Goal: Information Seeking & Learning: Learn about a topic

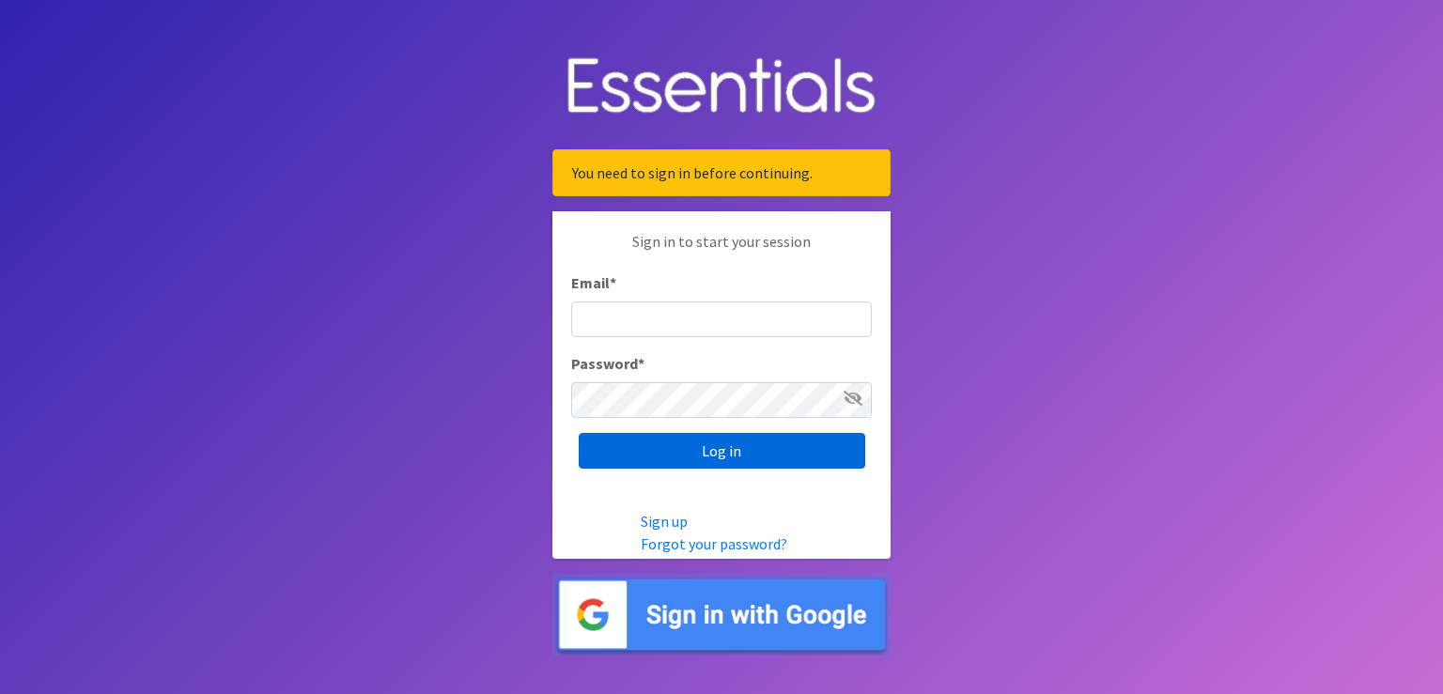
type input "scott@jakesnoh.org"
click at [731, 462] on input "Log in" at bounding box center [722, 451] width 287 height 36
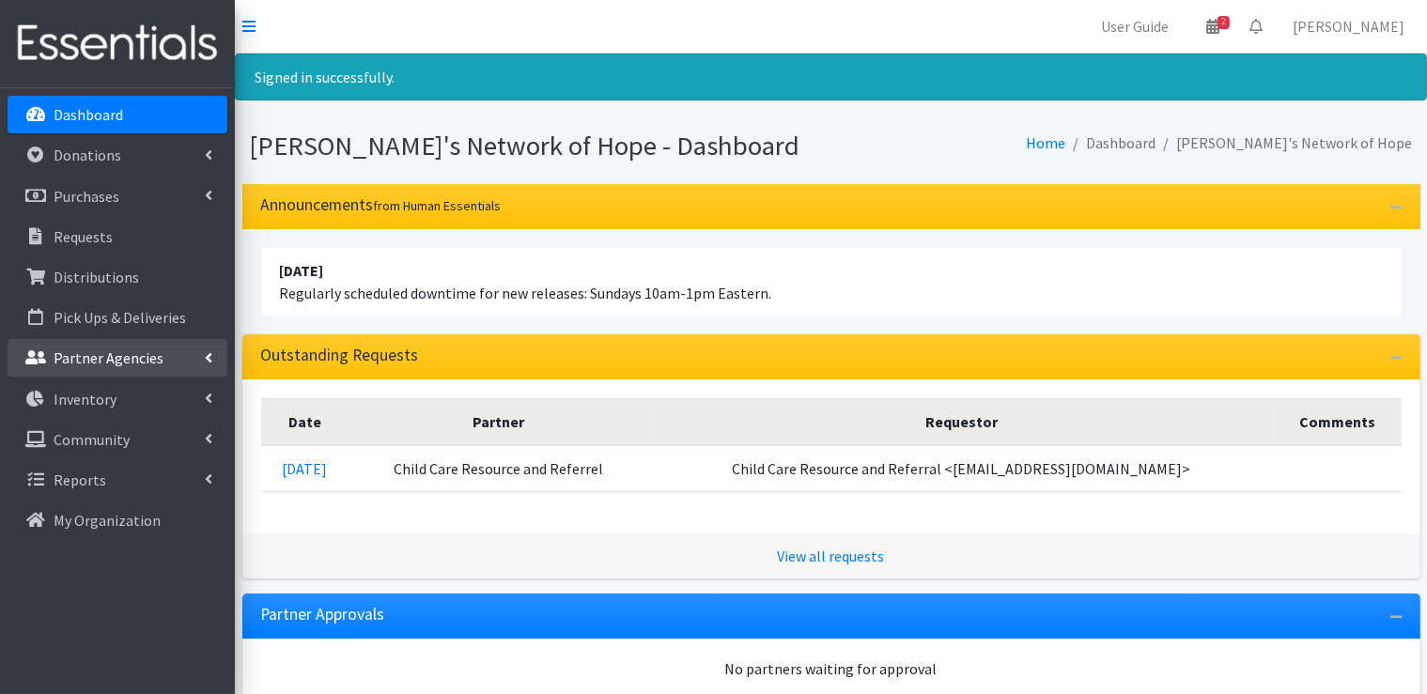
click at [206, 357] on icon at bounding box center [209, 357] width 8 height 15
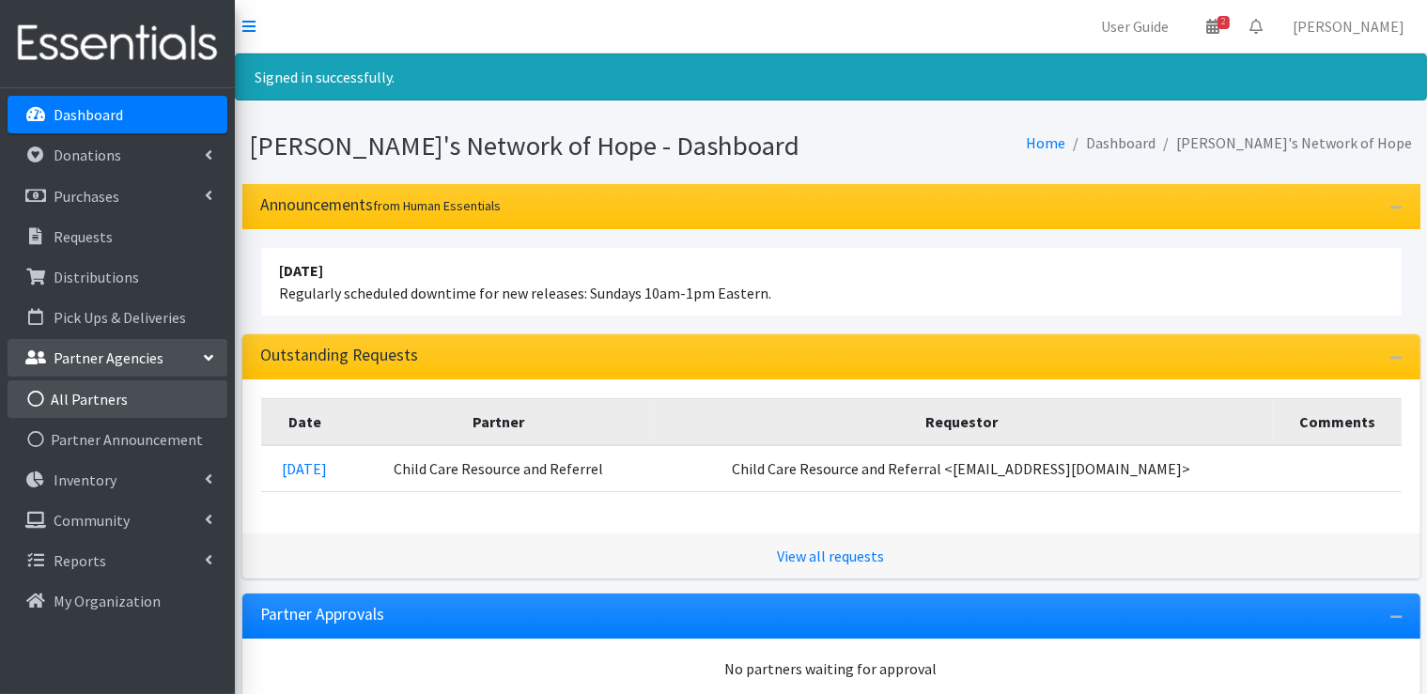
click at [107, 399] on link "All Partners" at bounding box center [118, 400] width 220 height 38
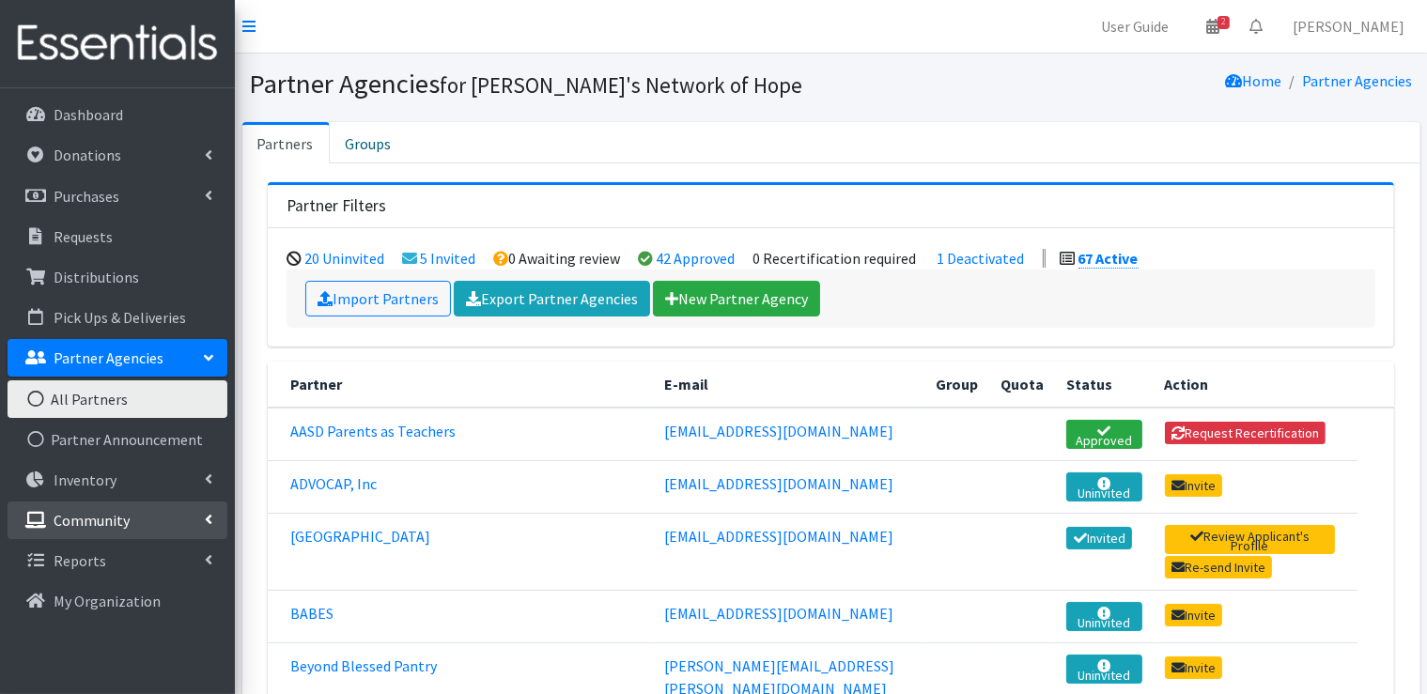
click at [206, 520] on icon at bounding box center [209, 519] width 8 height 15
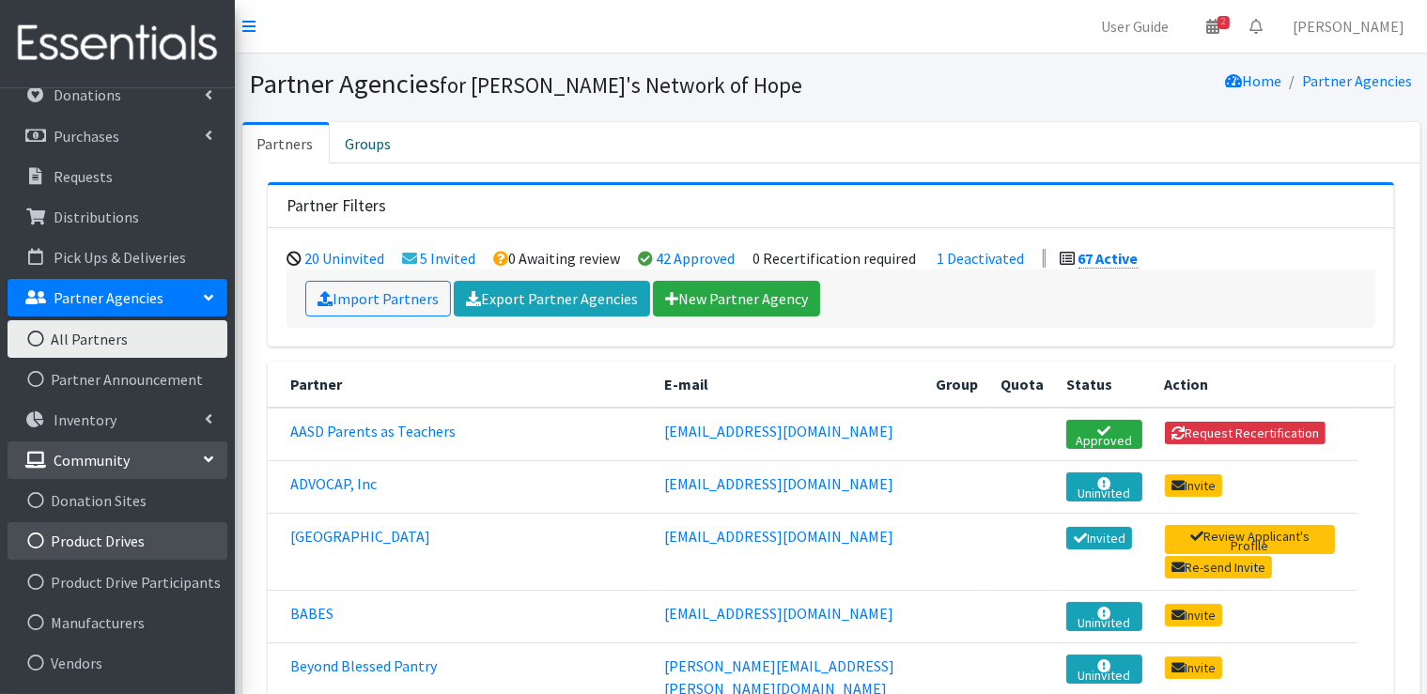
scroll to position [97, 0]
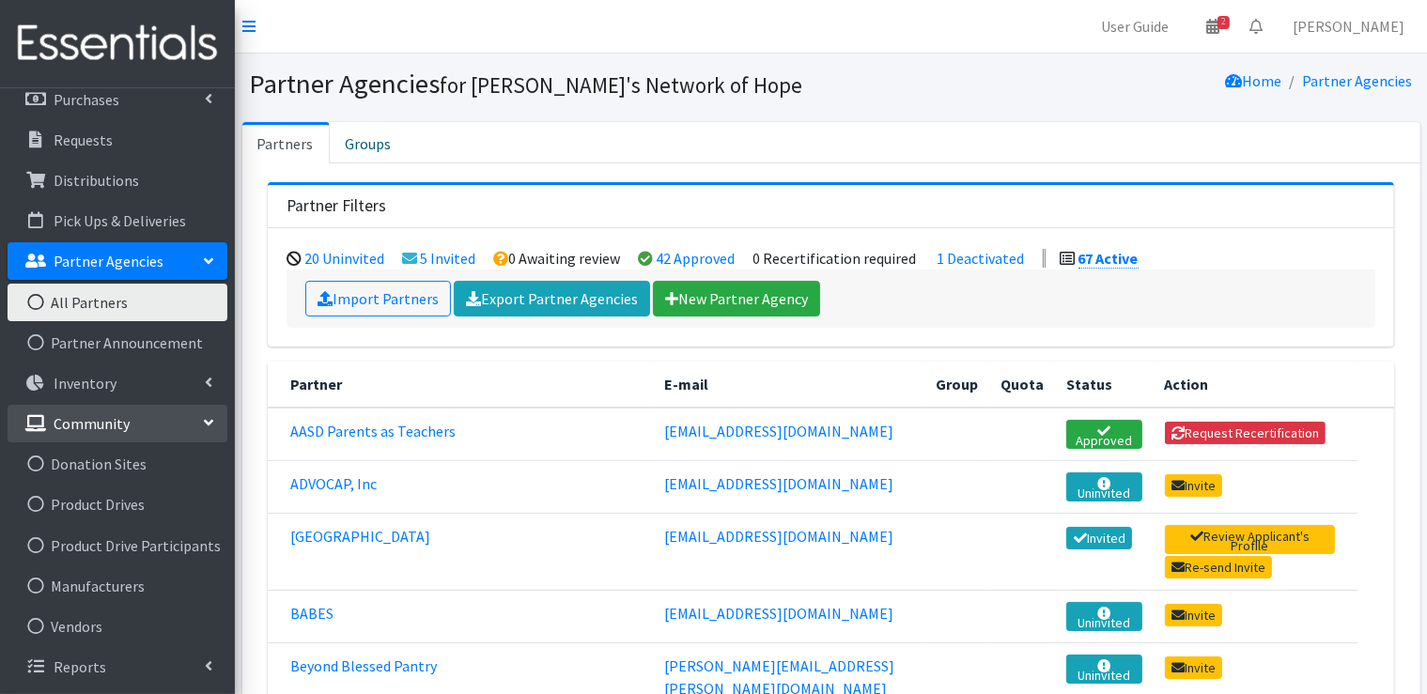
click at [201, 424] on icon at bounding box center [208, 423] width 15 height 8
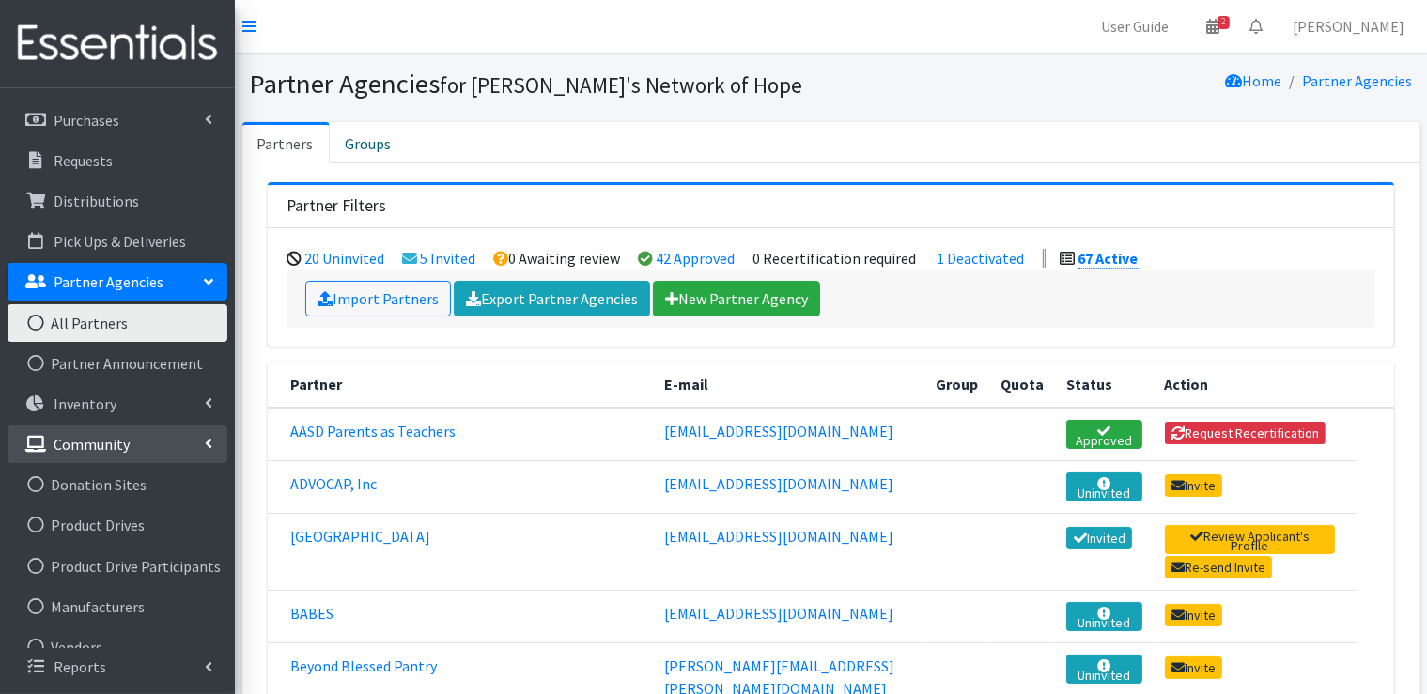
scroll to position [0, 0]
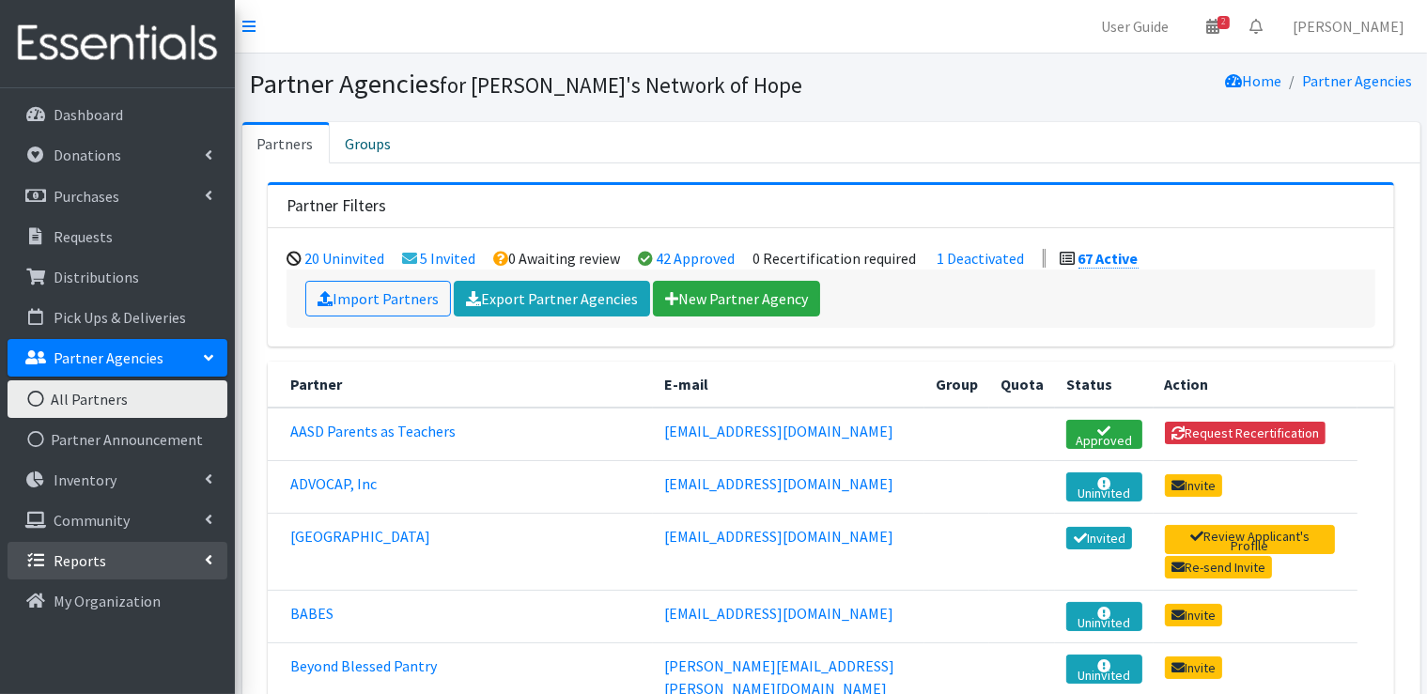
click at [213, 555] on link "Reports" at bounding box center [118, 561] width 220 height 38
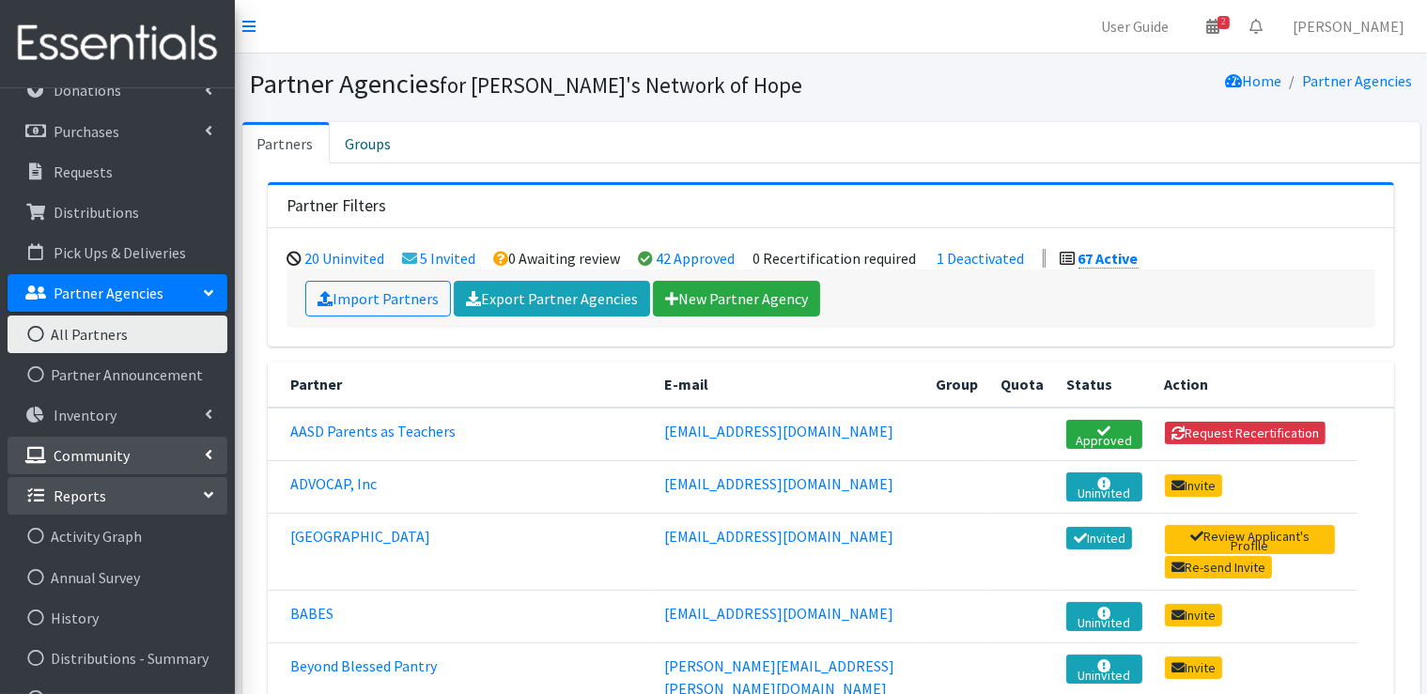
scroll to position [33, 0]
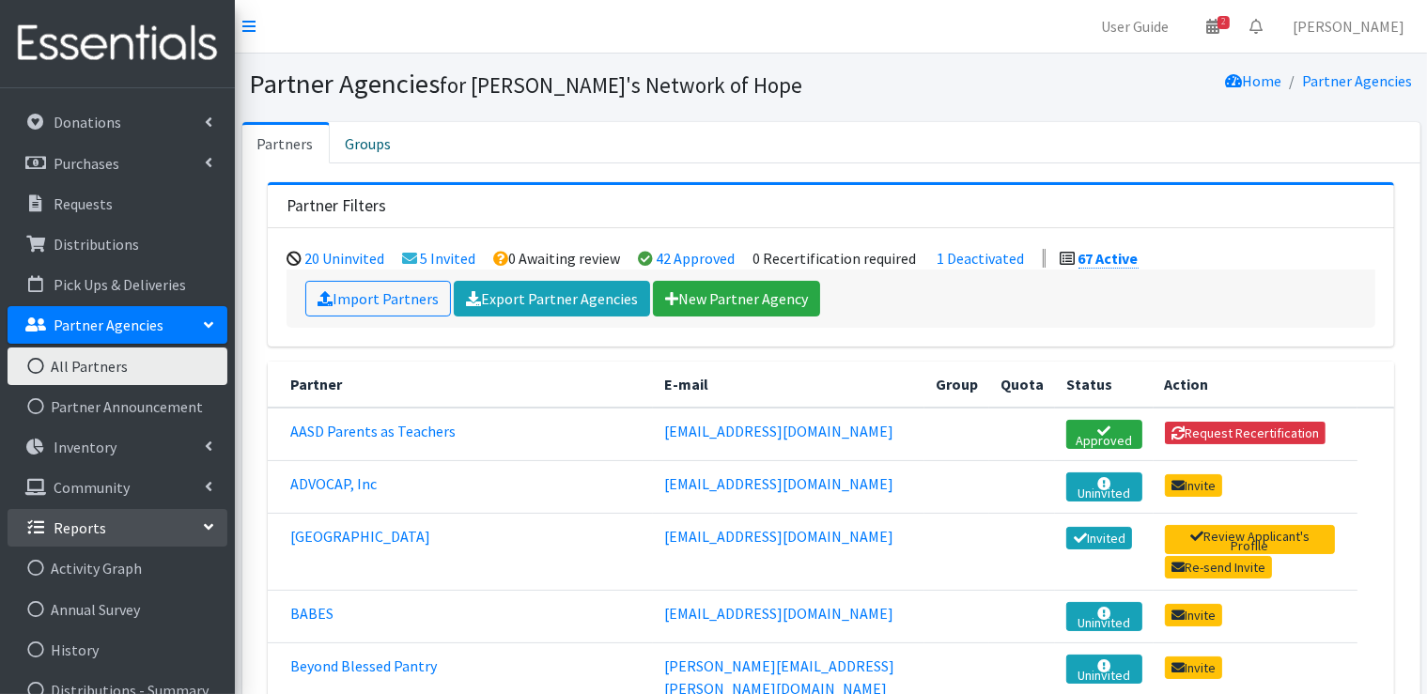
click at [1334, 654] on td "Invite" at bounding box center [1256, 677] width 204 height 69
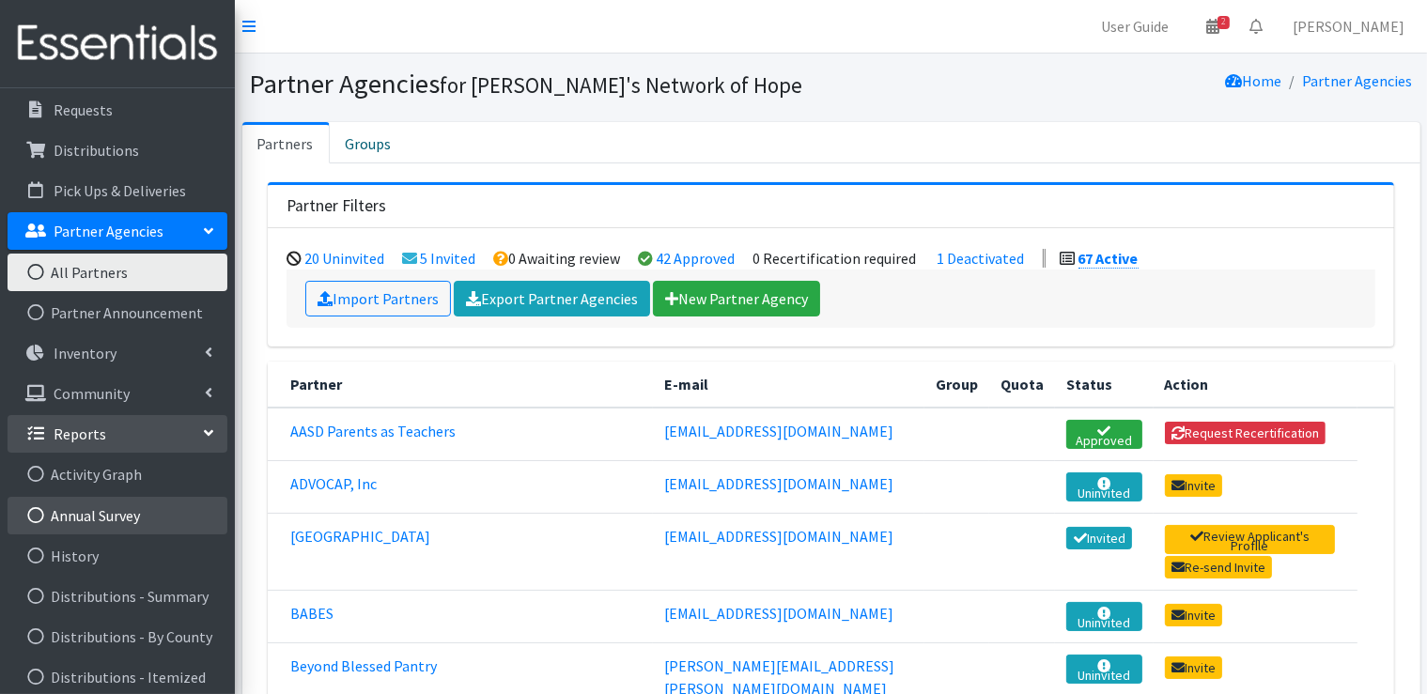
click at [125, 520] on link "Annual Survey" at bounding box center [118, 516] width 220 height 38
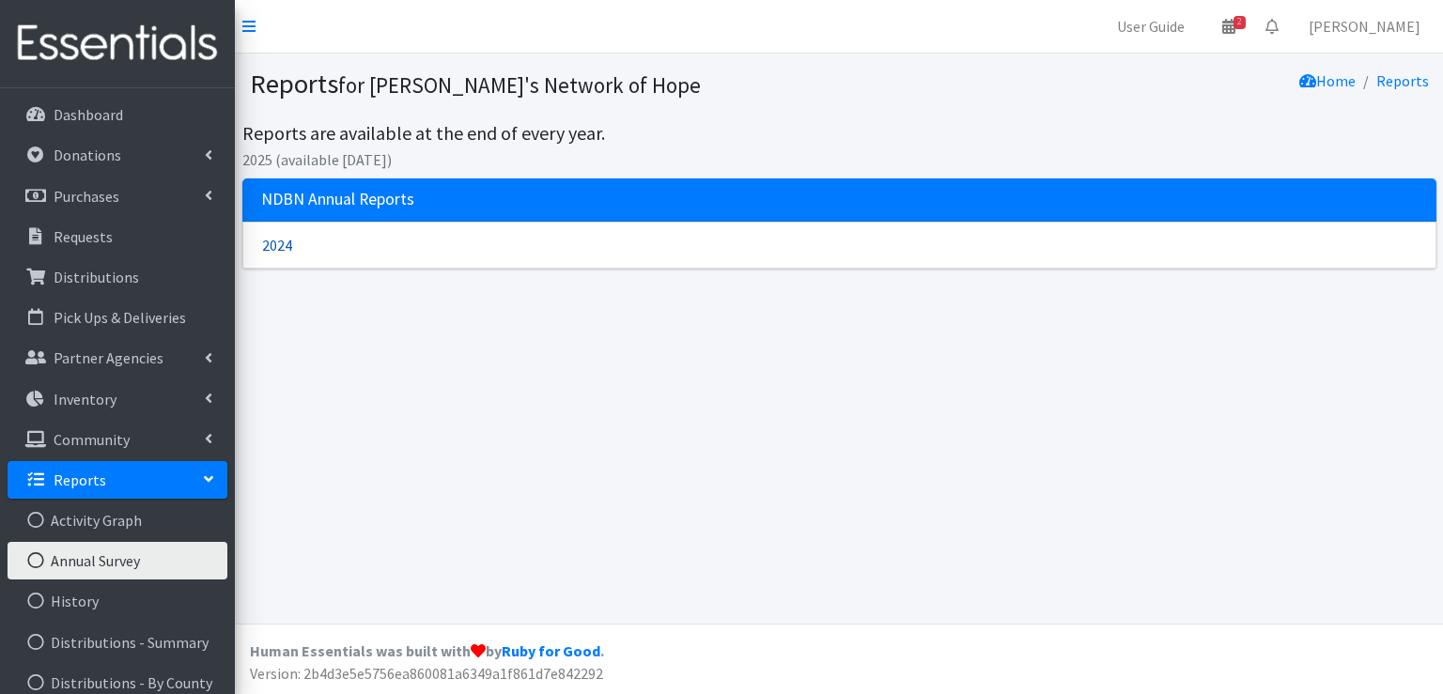
click at [280, 243] on link "2024" at bounding box center [839, 245] width 1194 height 47
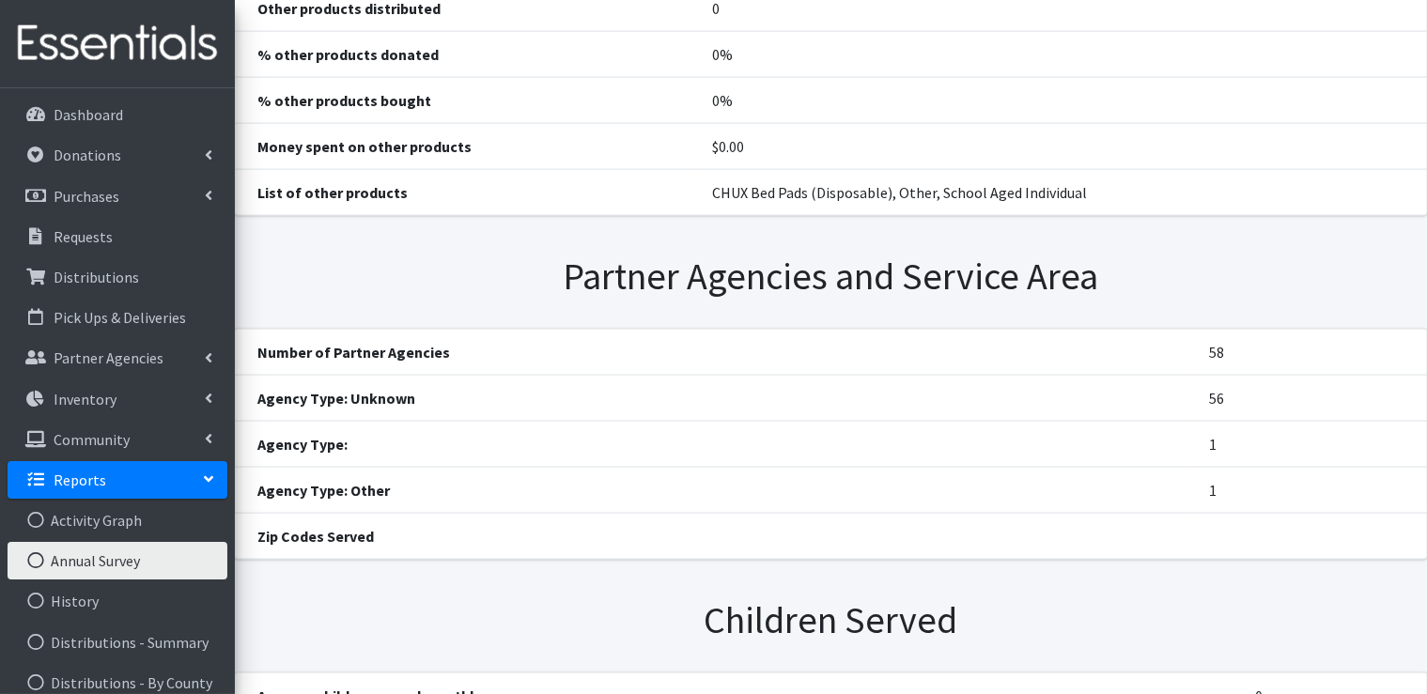
scroll to position [2631, 0]
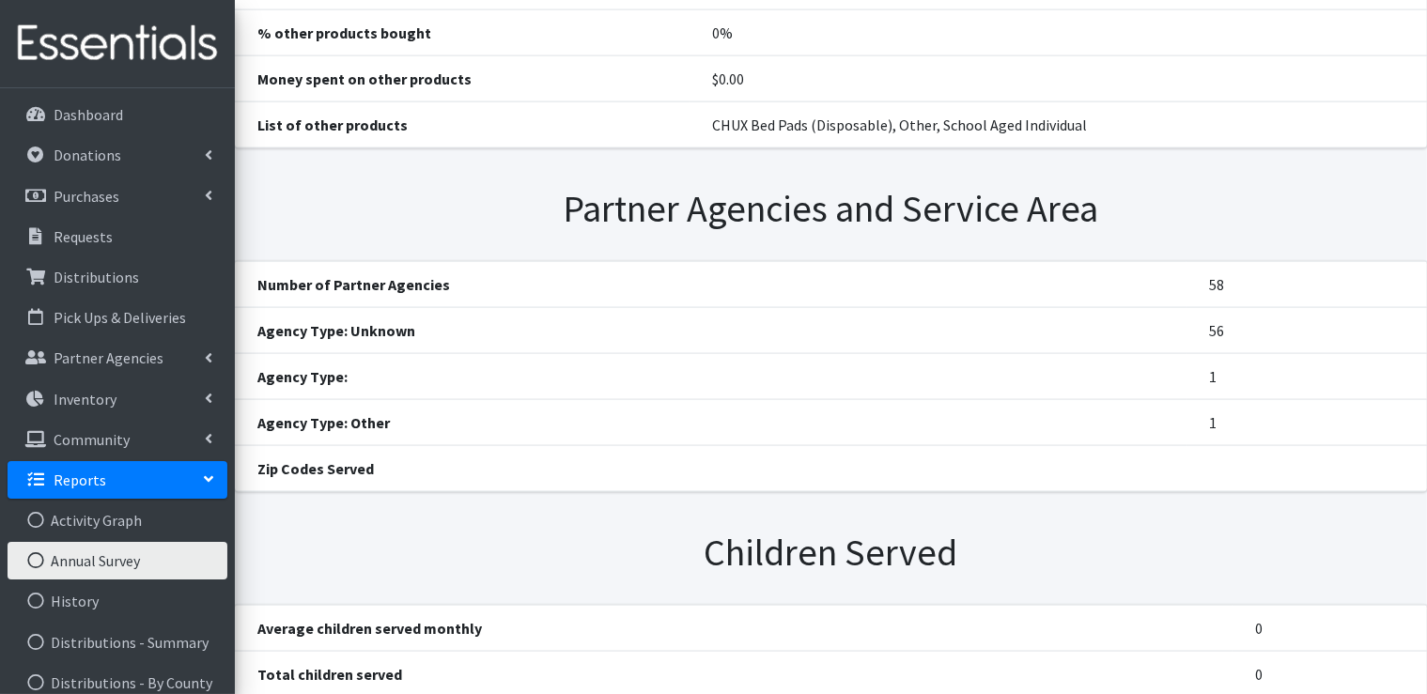
click at [336, 446] on th "Zip Codes Served" at bounding box center [711, 469] width 952 height 46
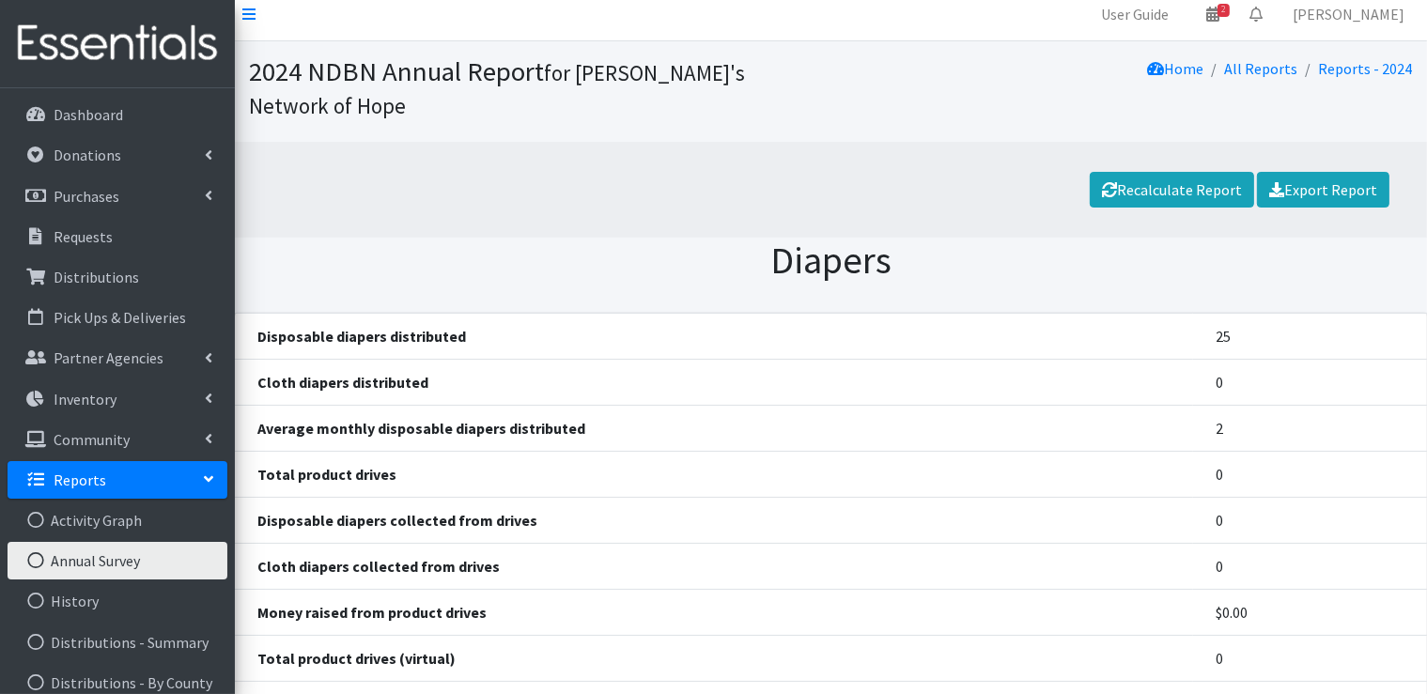
scroll to position [0, 0]
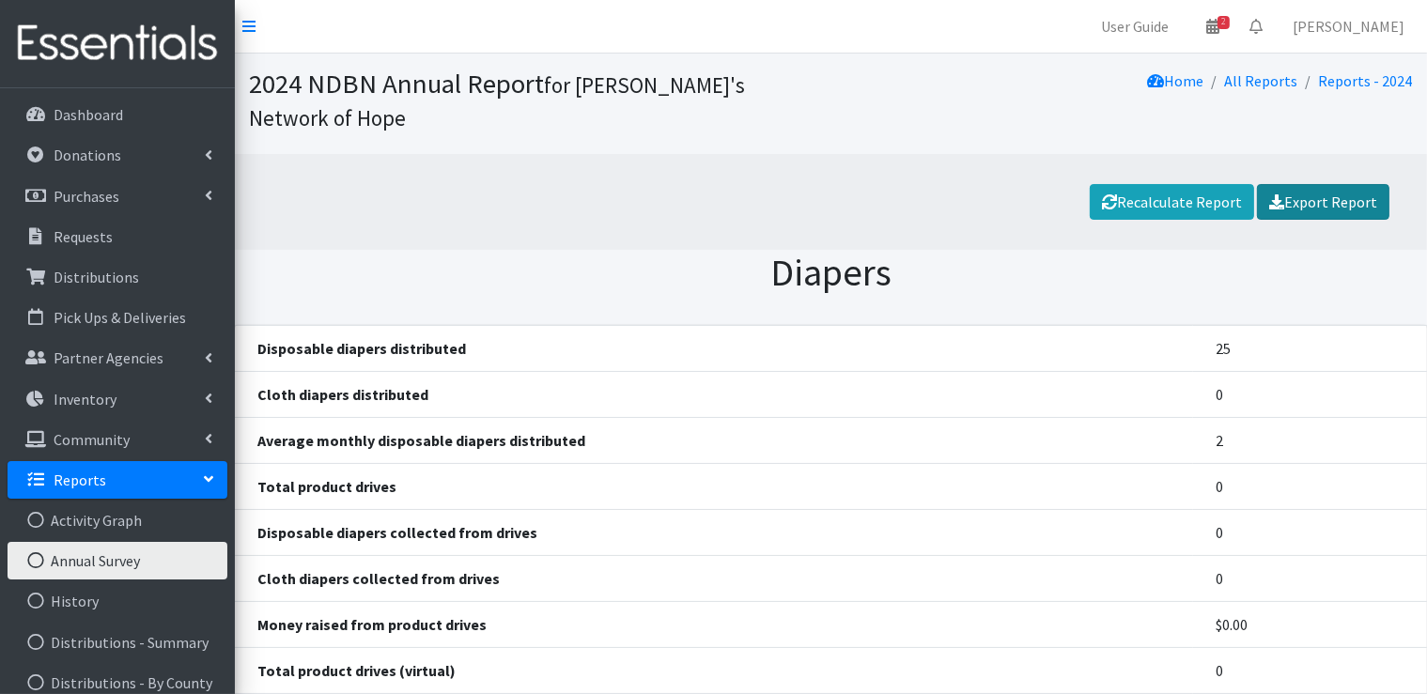
click at [1342, 184] on link "Export Report" at bounding box center [1323, 202] width 132 height 36
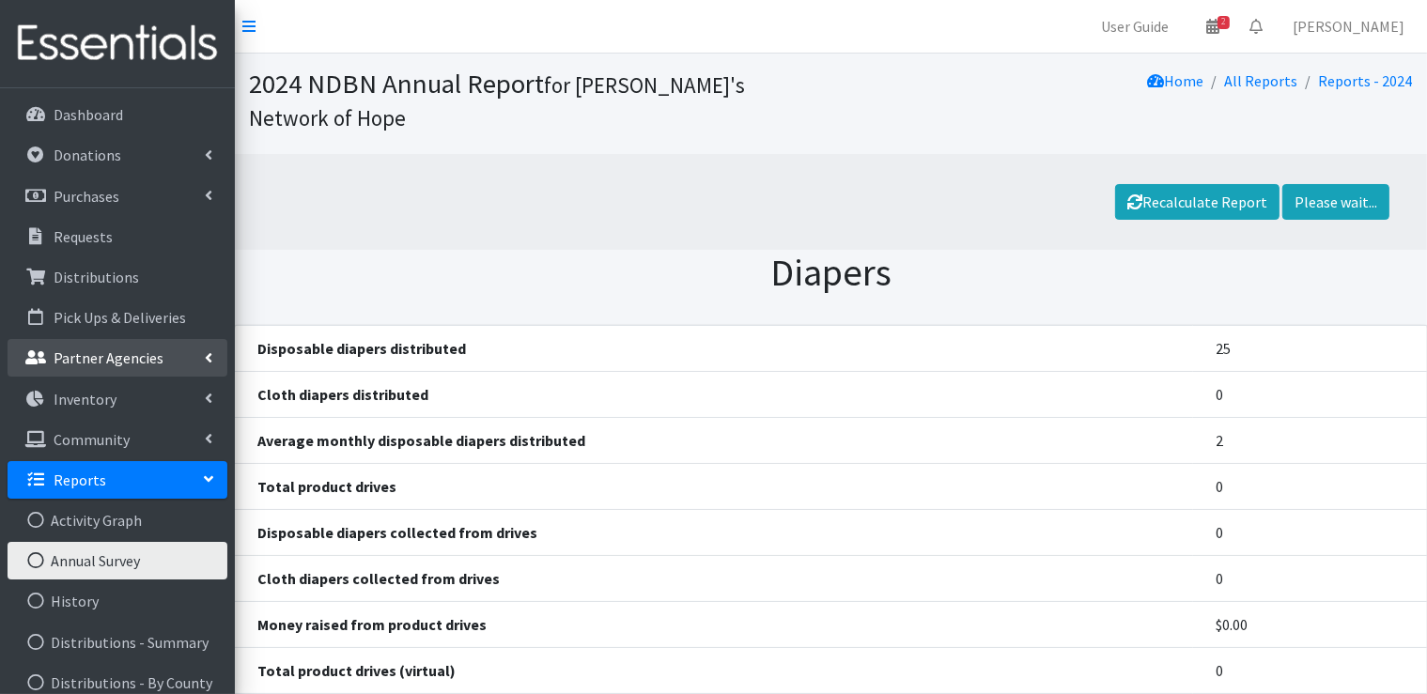
click at [214, 360] on link "Partner Agencies" at bounding box center [118, 358] width 220 height 38
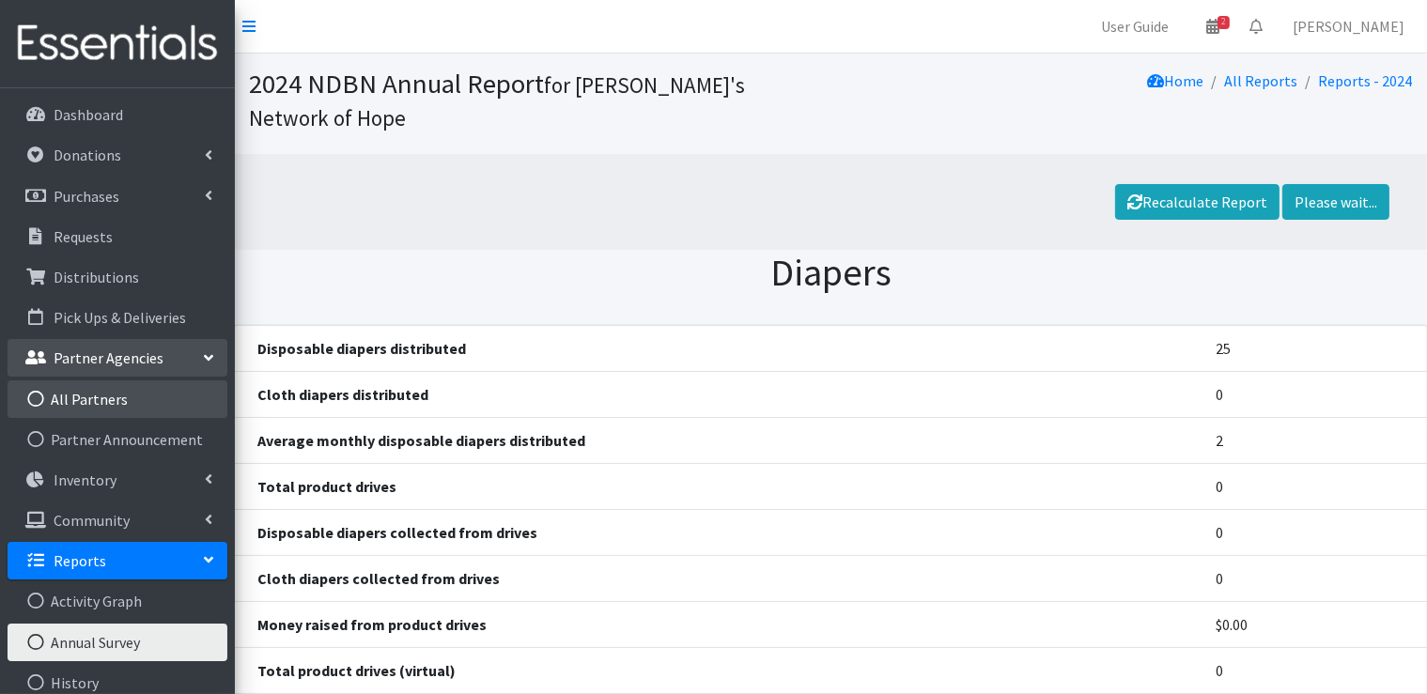
click at [108, 396] on link "All Partners" at bounding box center [118, 400] width 220 height 38
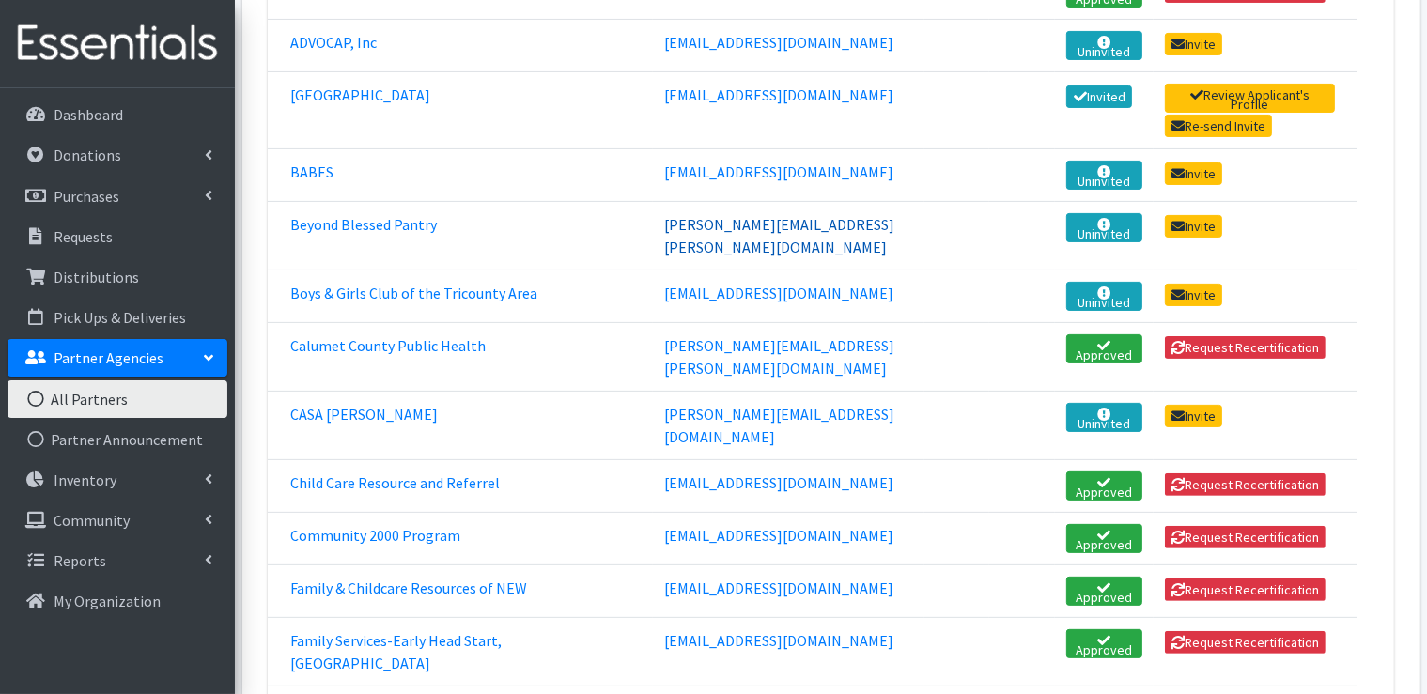
scroll to position [470, 0]
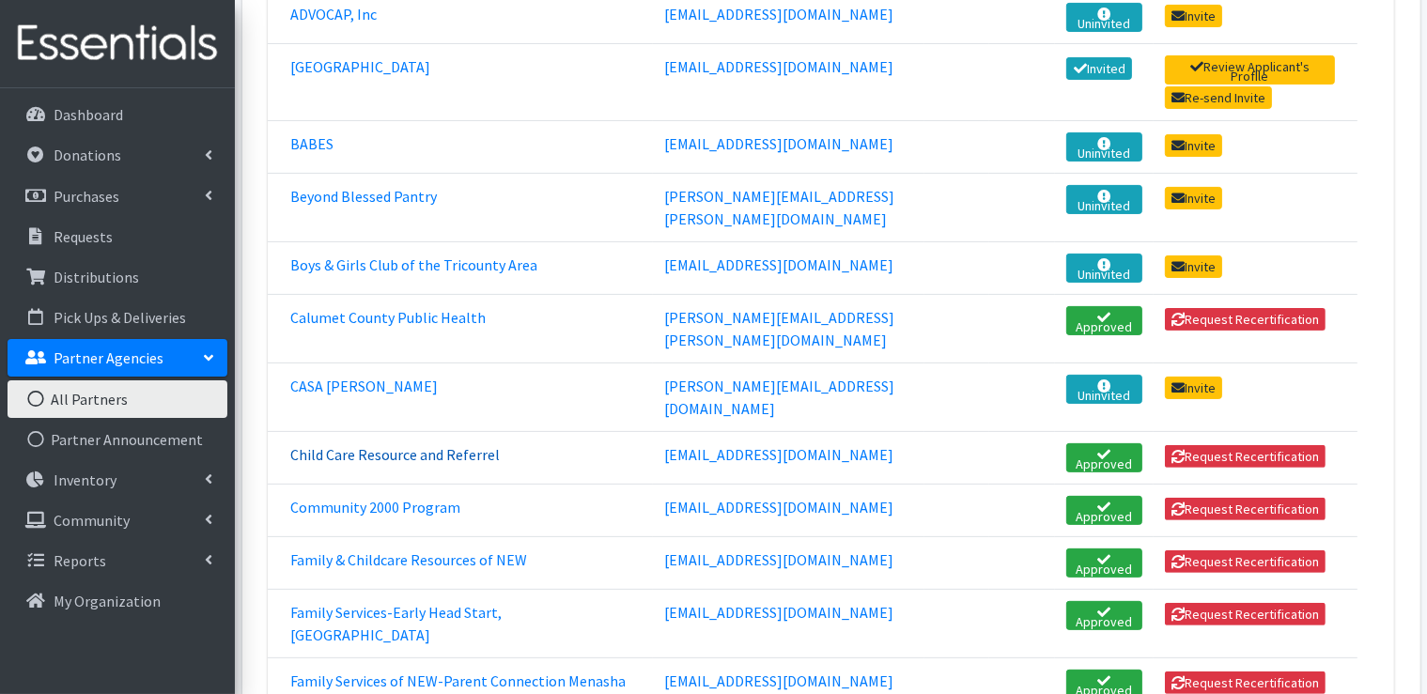
click at [434, 445] on link "Child Care Resource and Referrel" at bounding box center [395, 454] width 210 height 19
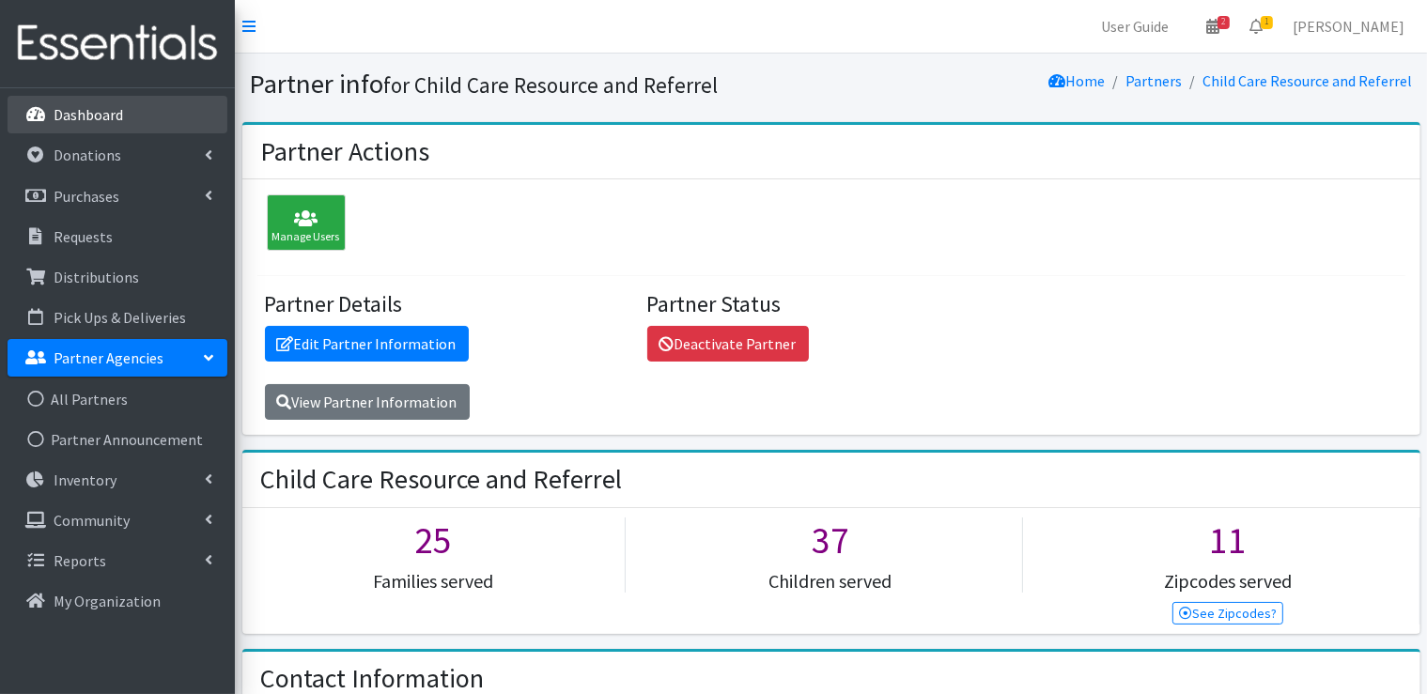
click at [93, 111] on p "Dashboard" at bounding box center [89, 114] width 70 height 19
